Goal: Use online tool/utility

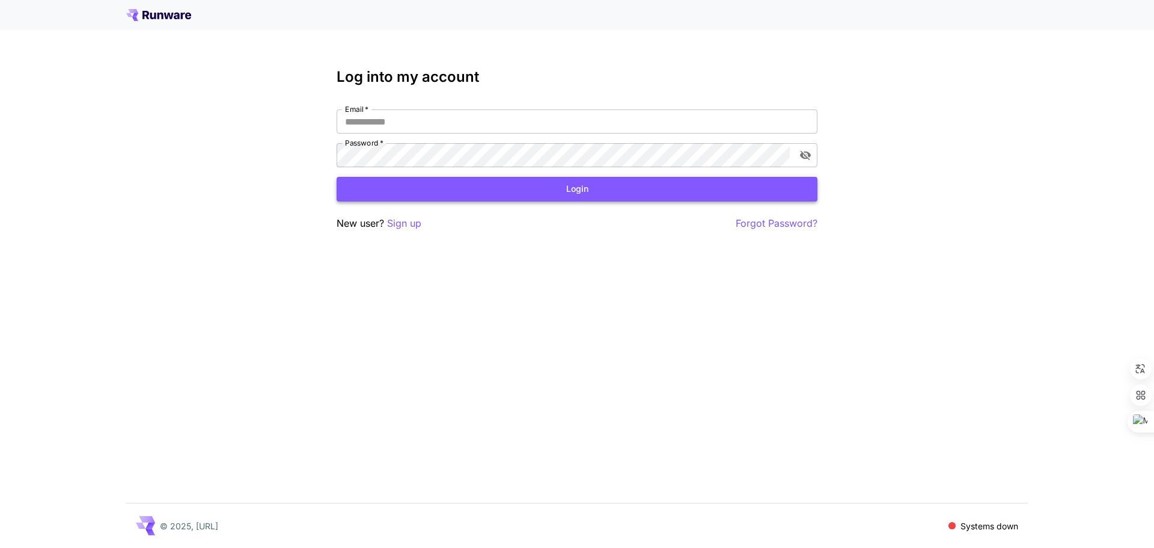
type input "**********"
click at [450, 183] on button "Login" at bounding box center [577, 189] width 481 height 25
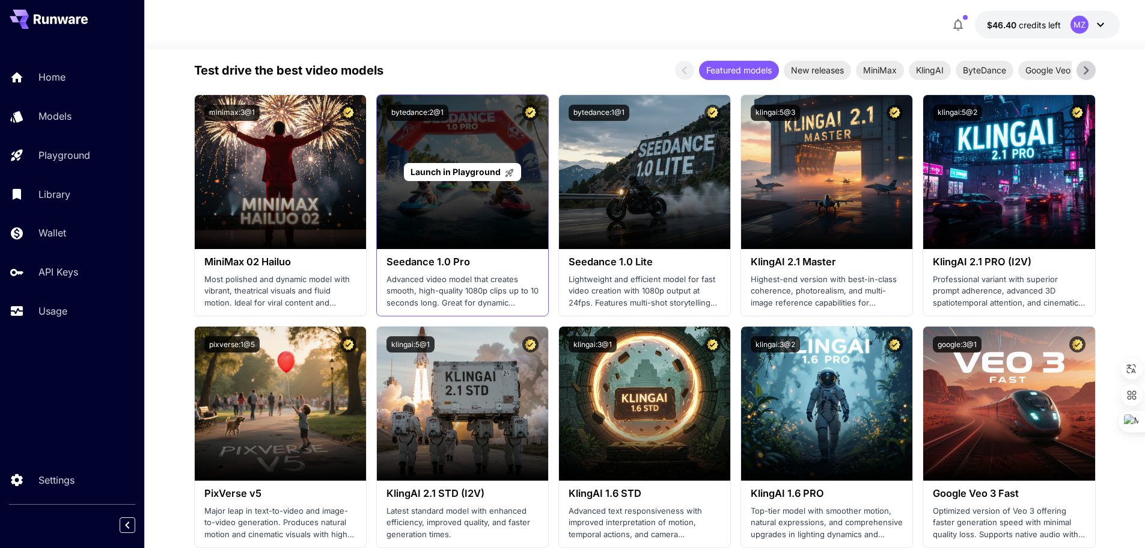
scroll to position [240, 0]
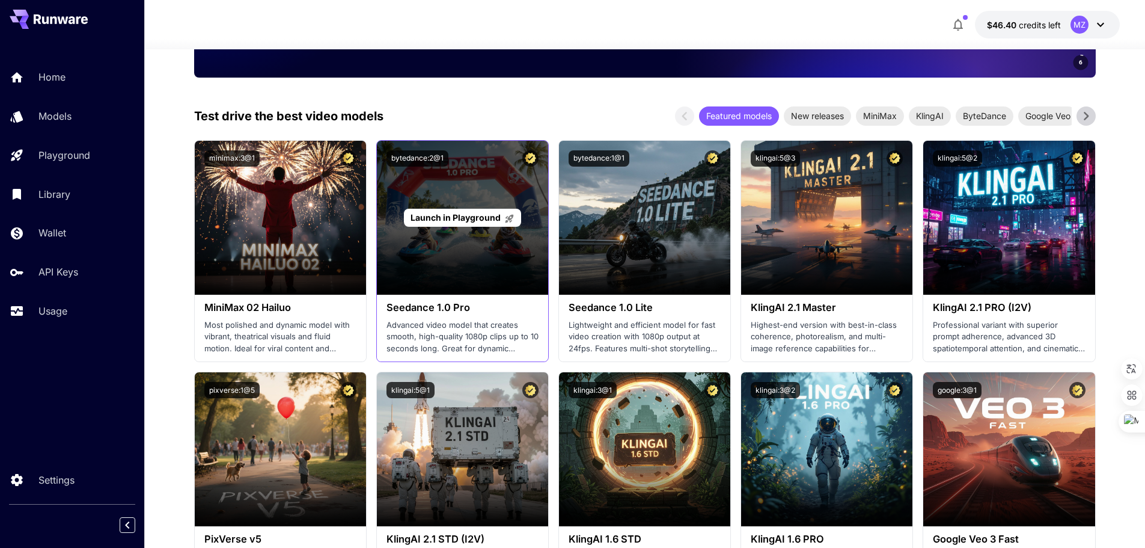
click at [463, 216] on span "Launch in Playground" at bounding box center [456, 217] width 90 height 10
